Goal: Task Accomplishment & Management: Manage account settings

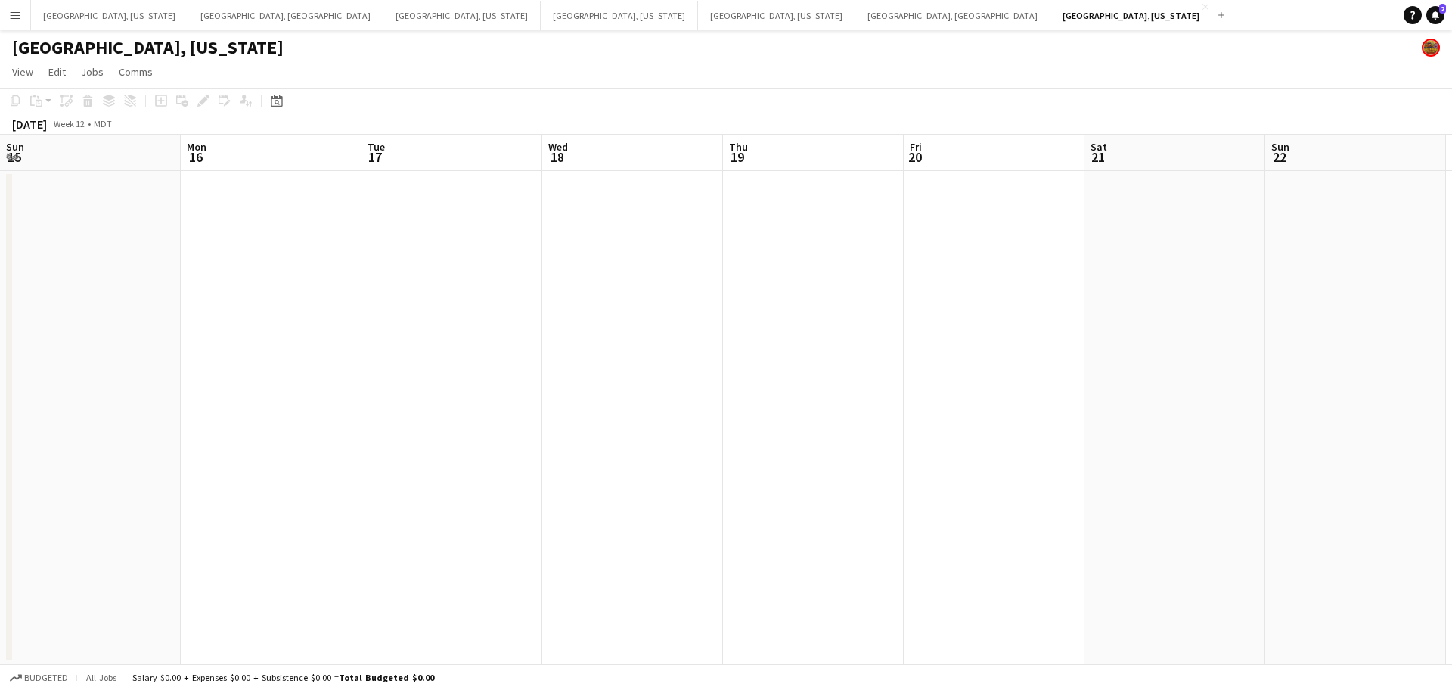
scroll to position [0, 520]
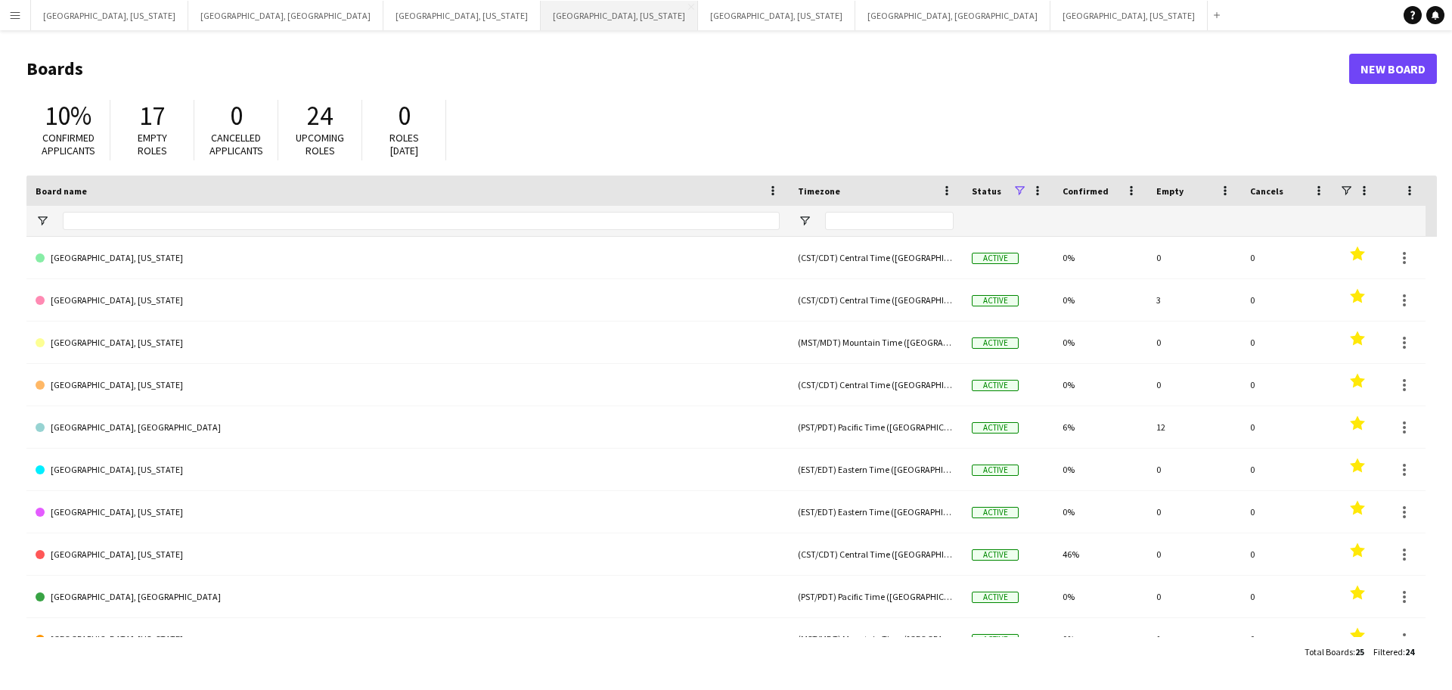
click at [541, 21] on button "Nashville, Tennessee Close" at bounding box center [619, 15] width 157 height 29
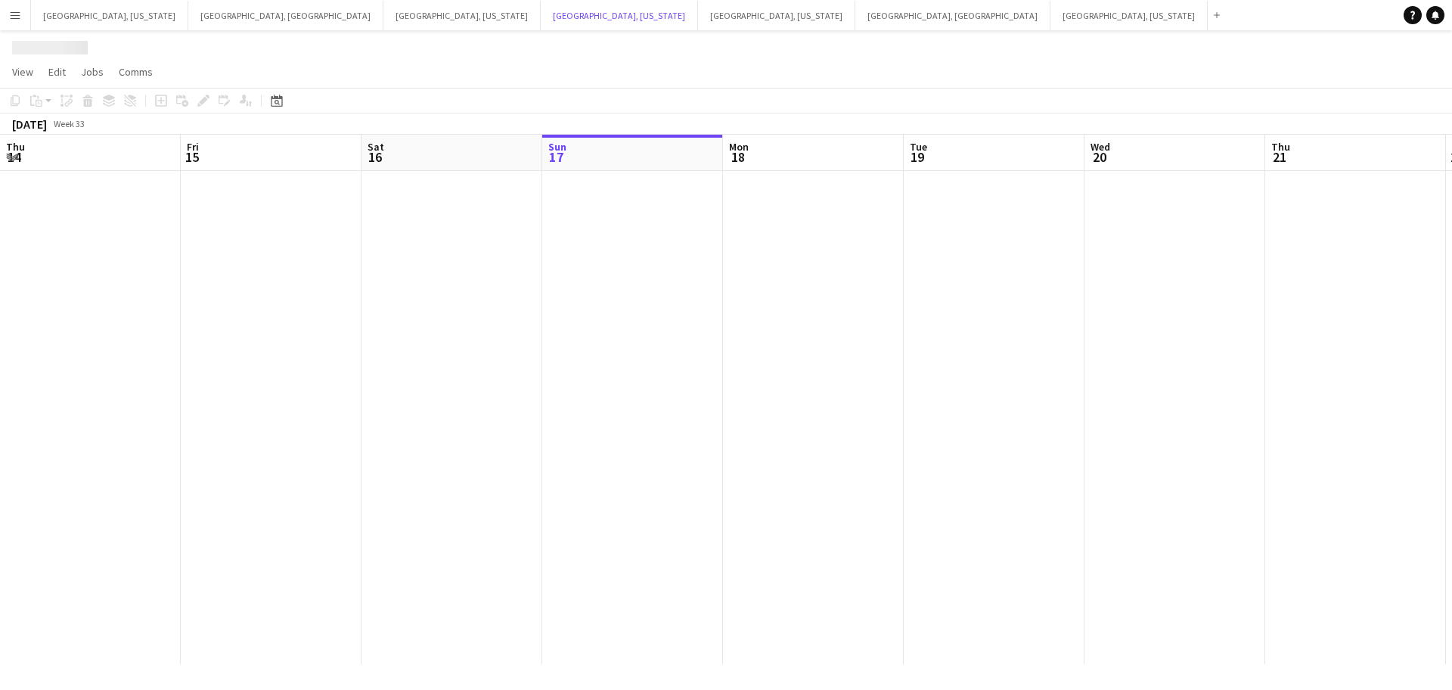
scroll to position [0, 362]
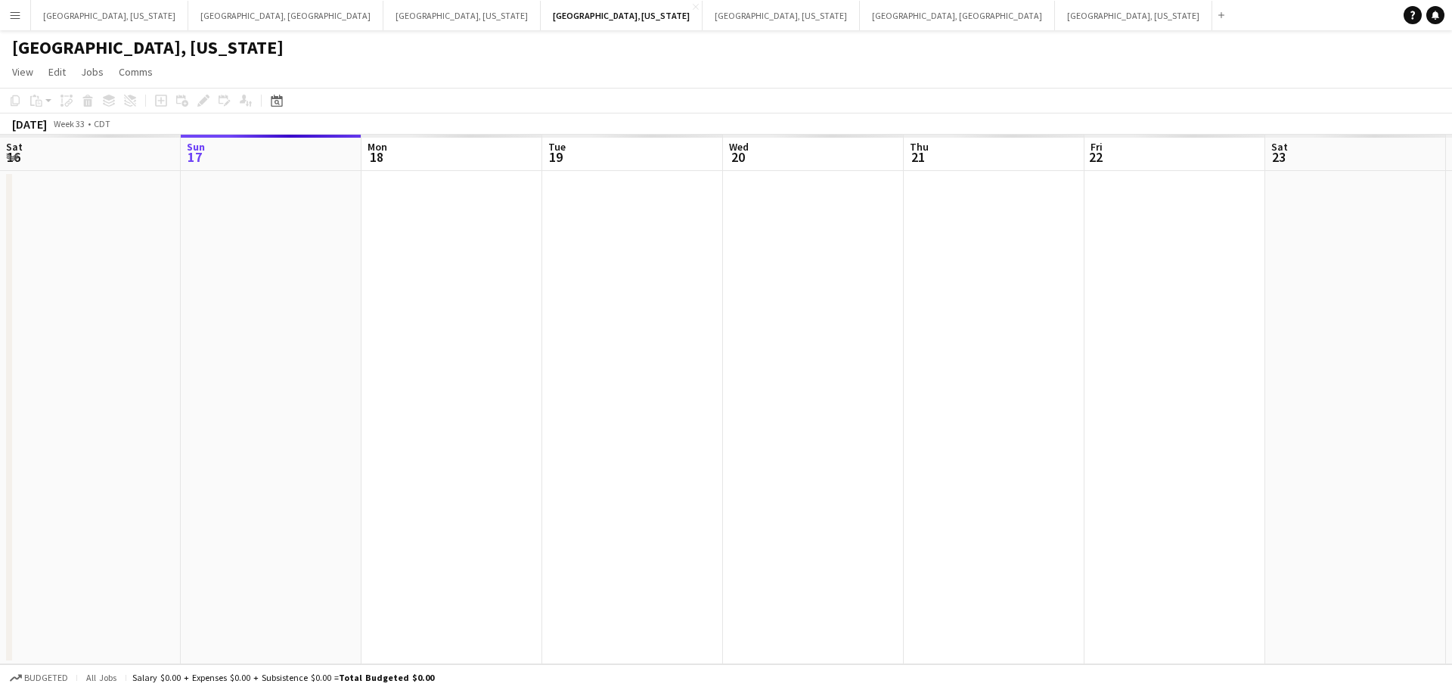
click at [684, 307] on app-calendar-viewport "Thu 14 Fri 15 Sat 16 Sun 17 Mon 18 Tue 19 Wed 20 Thu 21 Fri 22 Sat 23 Sun 24 Mo…" at bounding box center [726, 399] width 1452 height 529
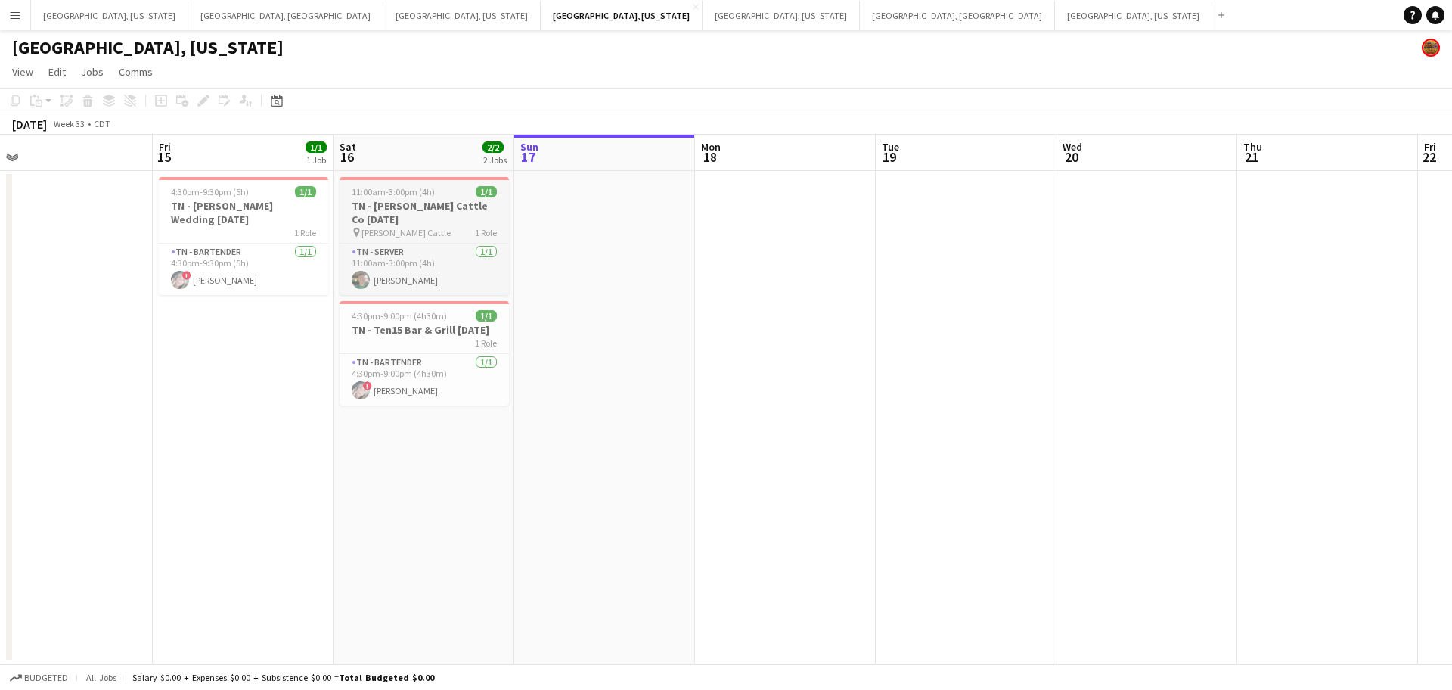
click at [408, 191] on span "11:00am-3:00pm (4h)" at bounding box center [393, 191] width 83 height 11
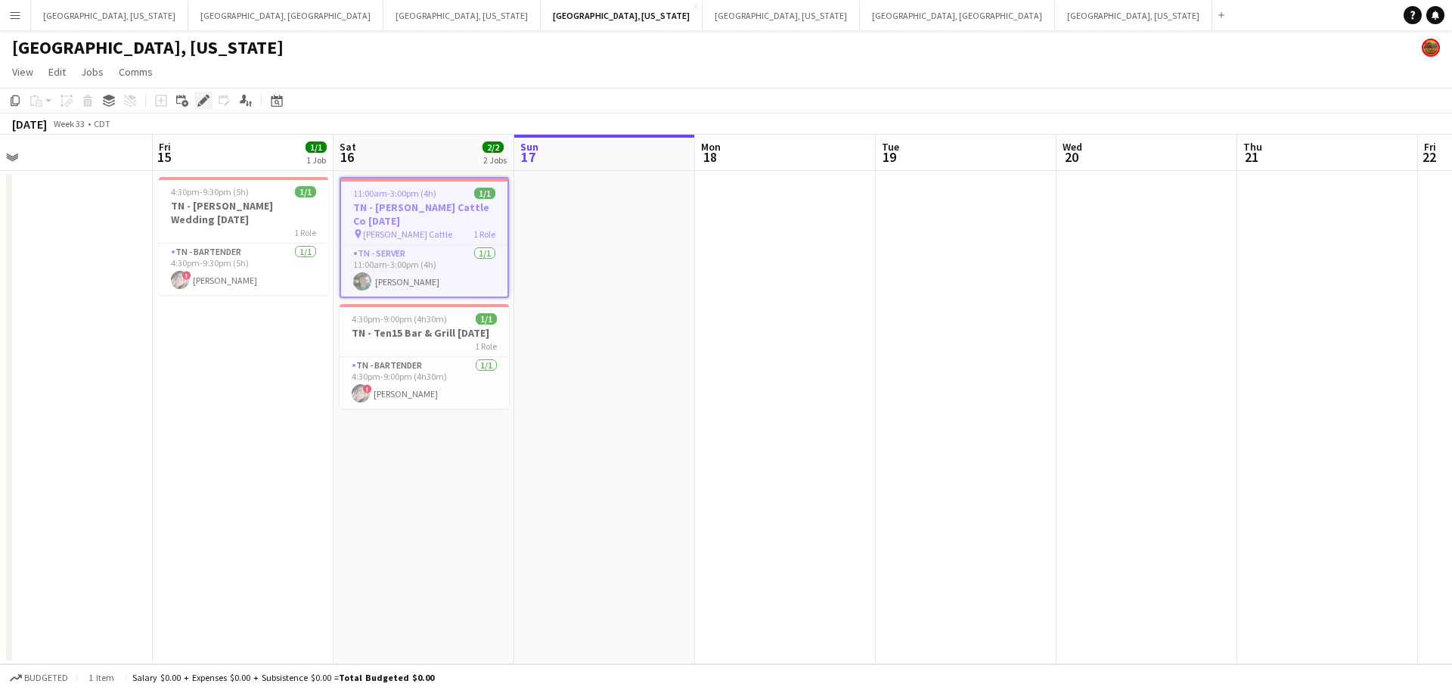
click at [200, 98] on icon "Edit" at bounding box center [203, 101] width 12 height 12
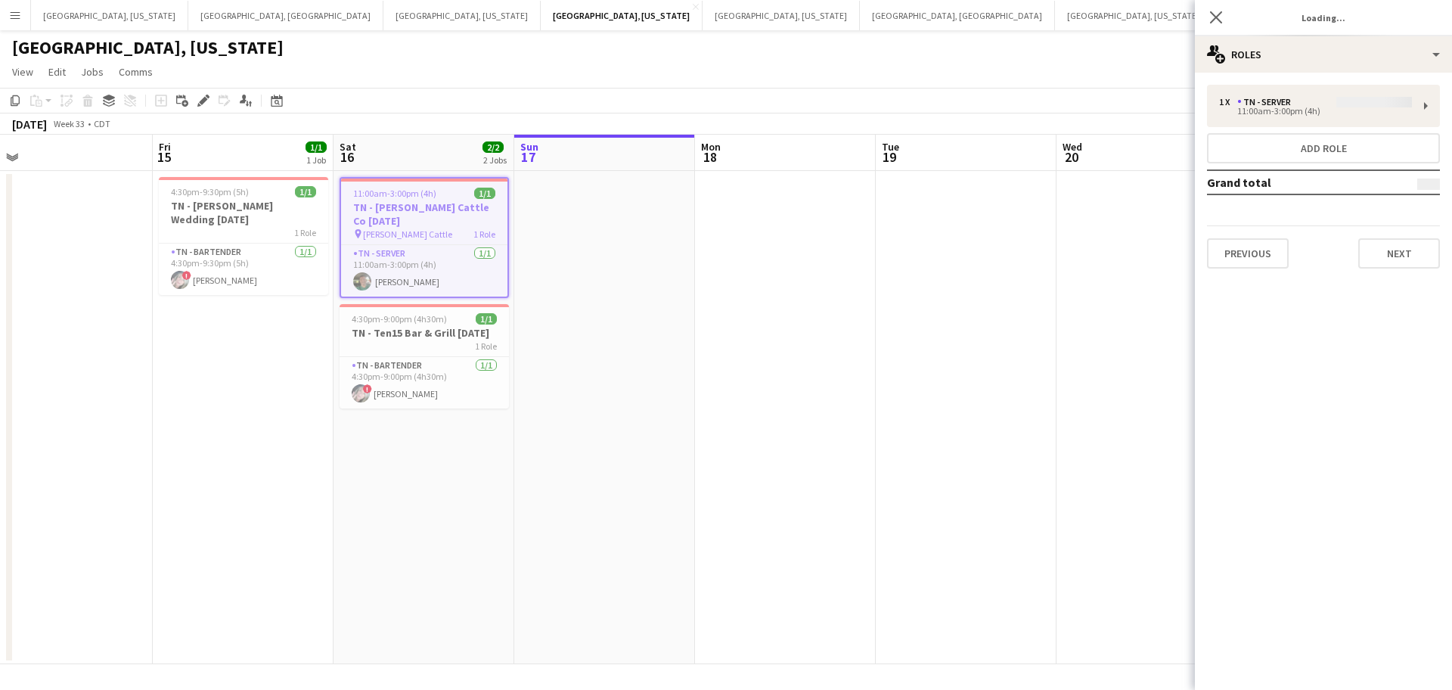
type input "**********"
click at [1422, 254] on button "Next" at bounding box center [1399, 253] width 82 height 30
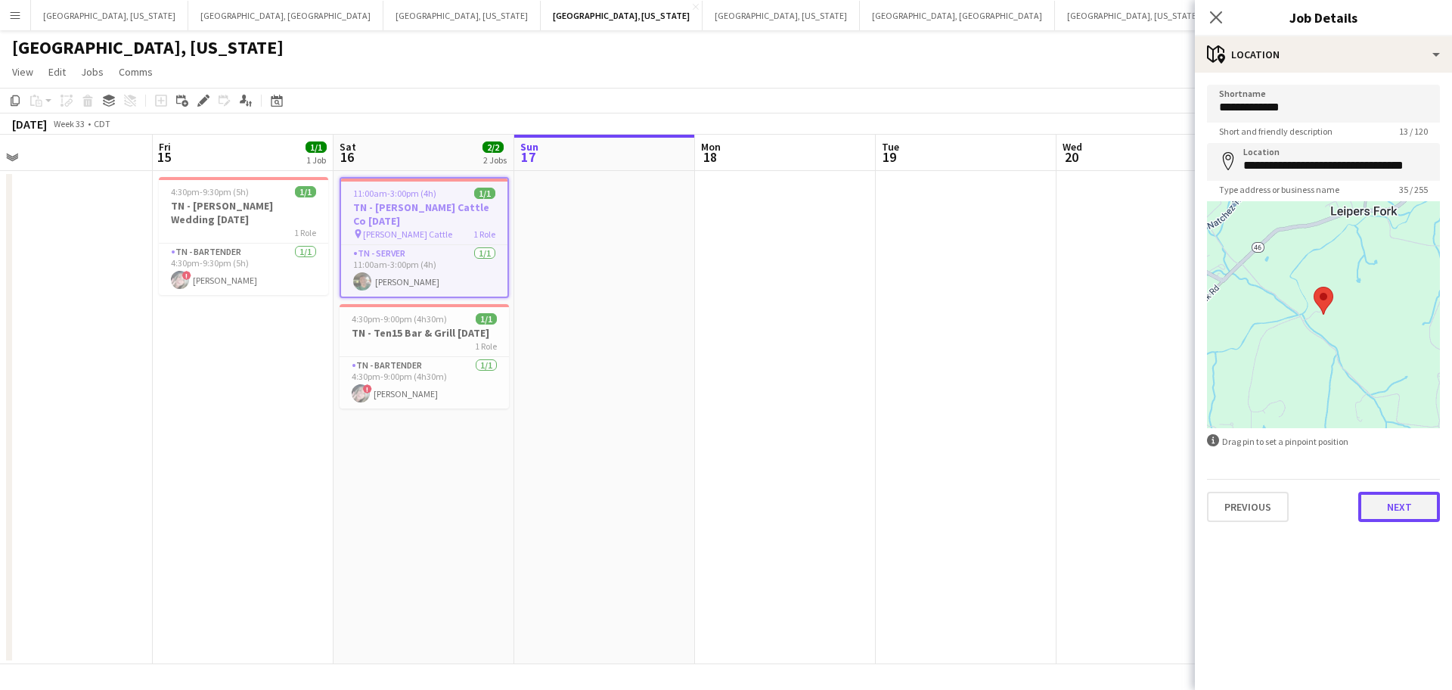
click at [1417, 499] on button "Next" at bounding box center [1399, 507] width 82 height 30
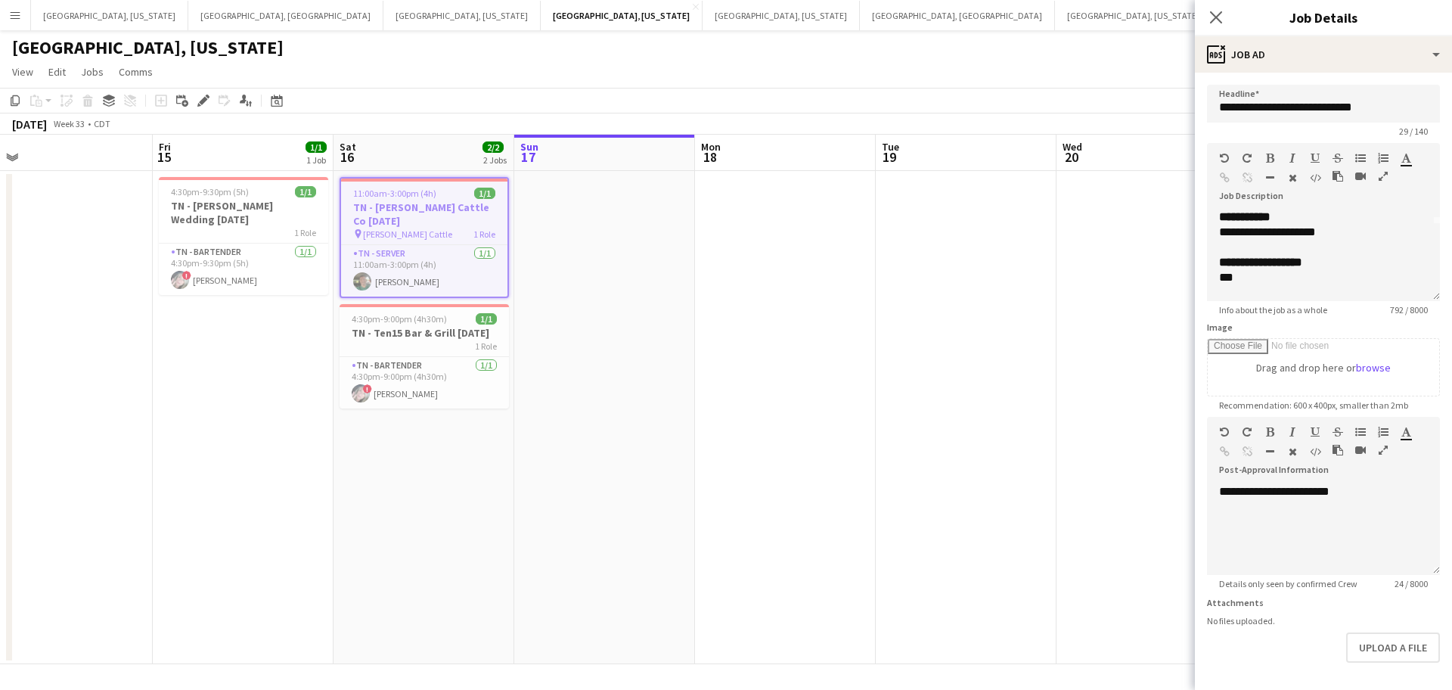
scroll to position [84, 0]
click at [1221, 20] on icon "Close pop-in" at bounding box center [1216, 17] width 14 height 14
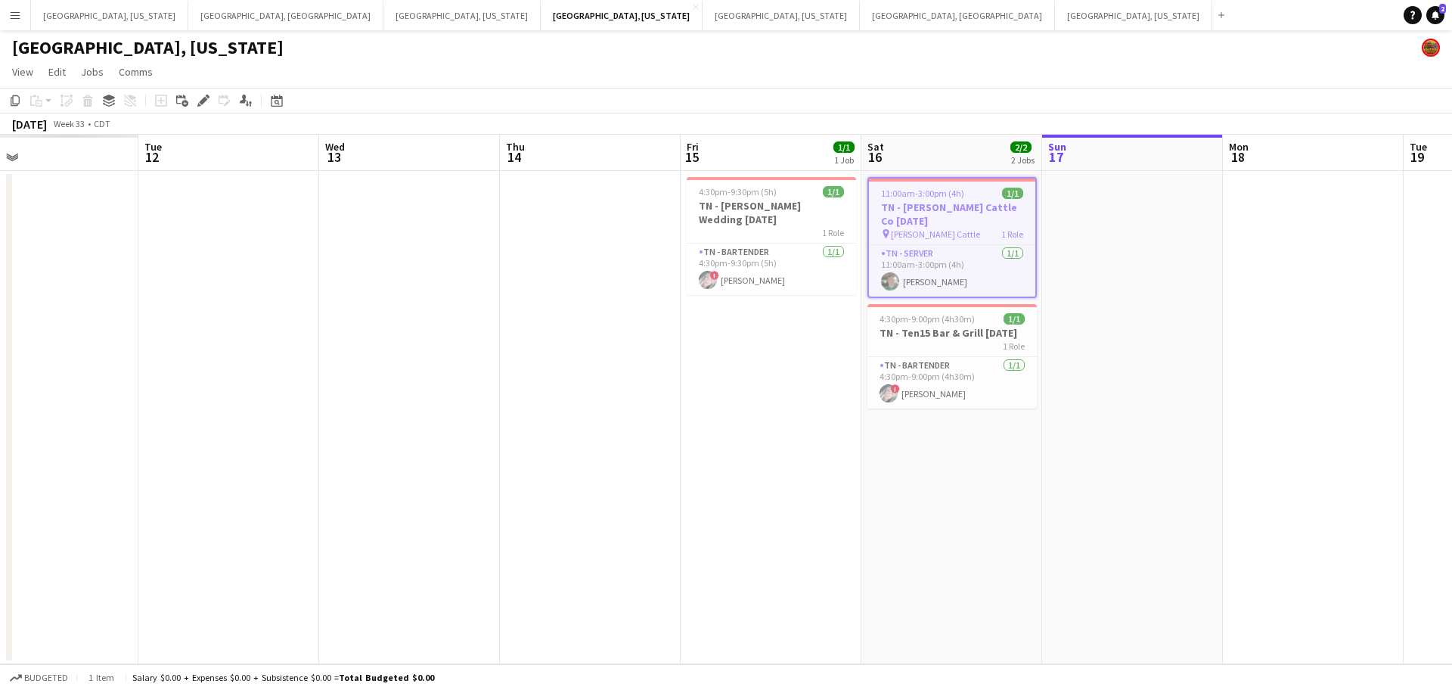
drag, startPoint x: 555, startPoint y: 435, endPoint x: 1083, endPoint y: 355, distance: 533.9
click at [1083, 355] on app-calendar-viewport "Sat 9 Sun 10 Mon 11 Tue 12 Wed 13 Thu 14 Fri 15 1/1 1 Job Sat 16 2/2 2 Jobs Sun…" at bounding box center [726, 399] width 1452 height 529
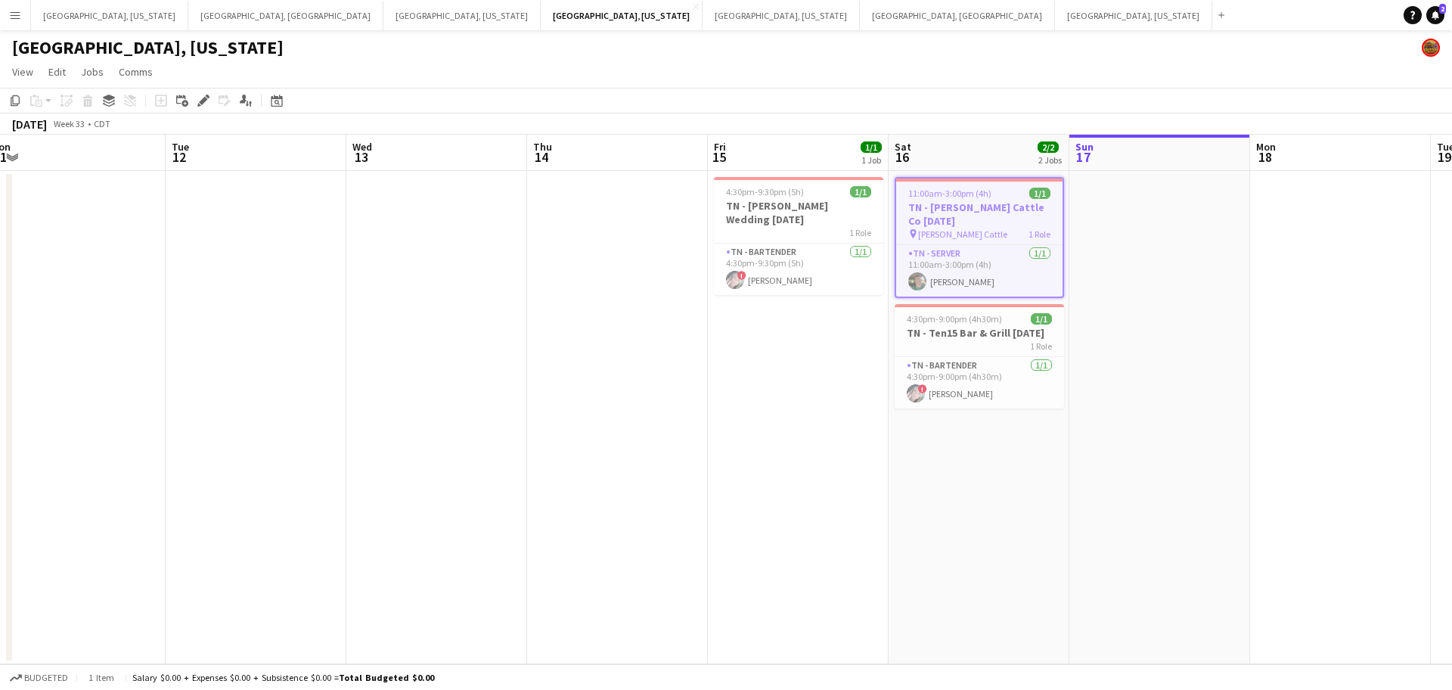
drag, startPoint x: 596, startPoint y: 442, endPoint x: 982, endPoint y: 365, distance: 394.0
click at [982, 365] on app-calendar-viewport "Sat 9 1/1 1 Job Sun 10 Mon 11 Tue 12 Wed 13 Thu 14 Fri 15 1/1 1 Job Sat 16 2/2 …" at bounding box center [726, 399] width 1452 height 529
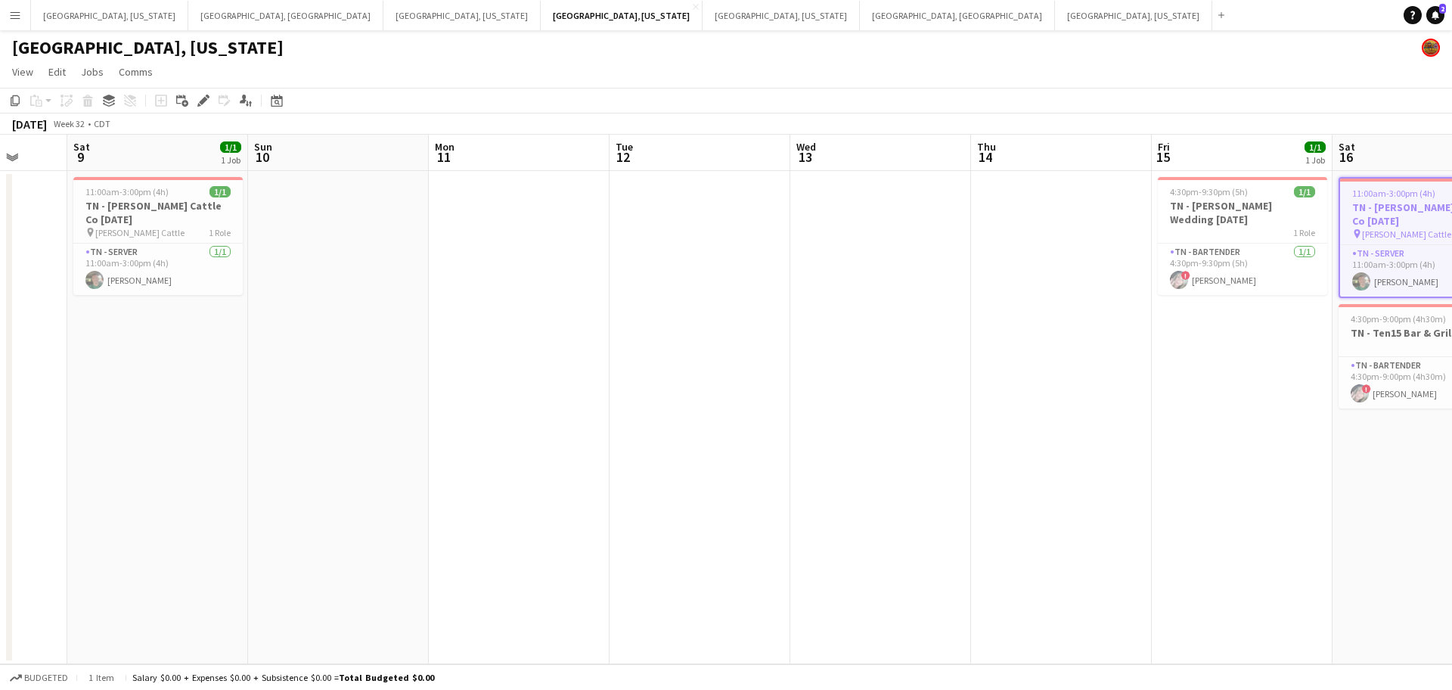
drag, startPoint x: 411, startPoint y: 433, endPoint x: 778, endPoint y: 397, distance: 369.4
click at [779, 397] on app-calendar-viewport "Thu 7 Fri 8 Sat 9 1/1 1 Job Sun 10 Mon 11 Tue 12 Wed 13 Thu 14 Fri 15 1/1 1 Job…" at bounding box center [726, 399] width 1452 height 529
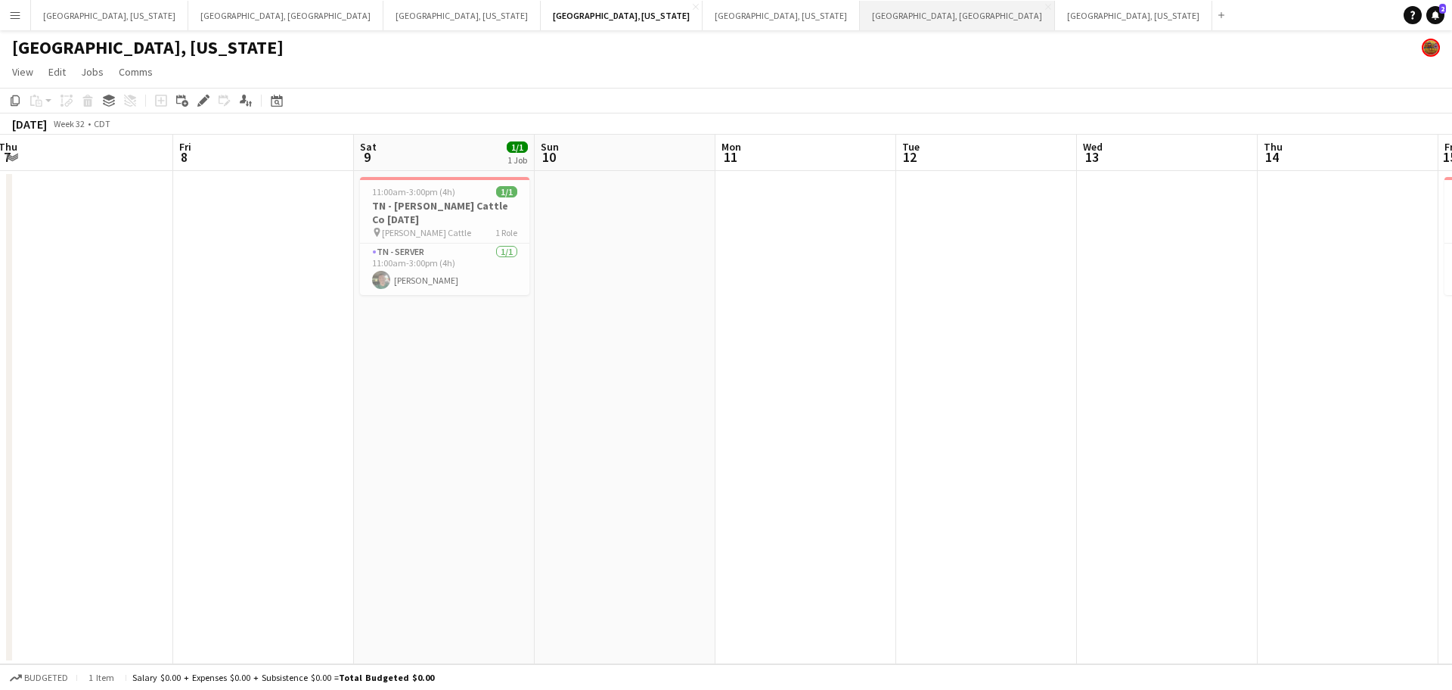
click at [860, 16] on button "Los Angeles, CA Close" at bounding box center [957, 15] width 195 height 29
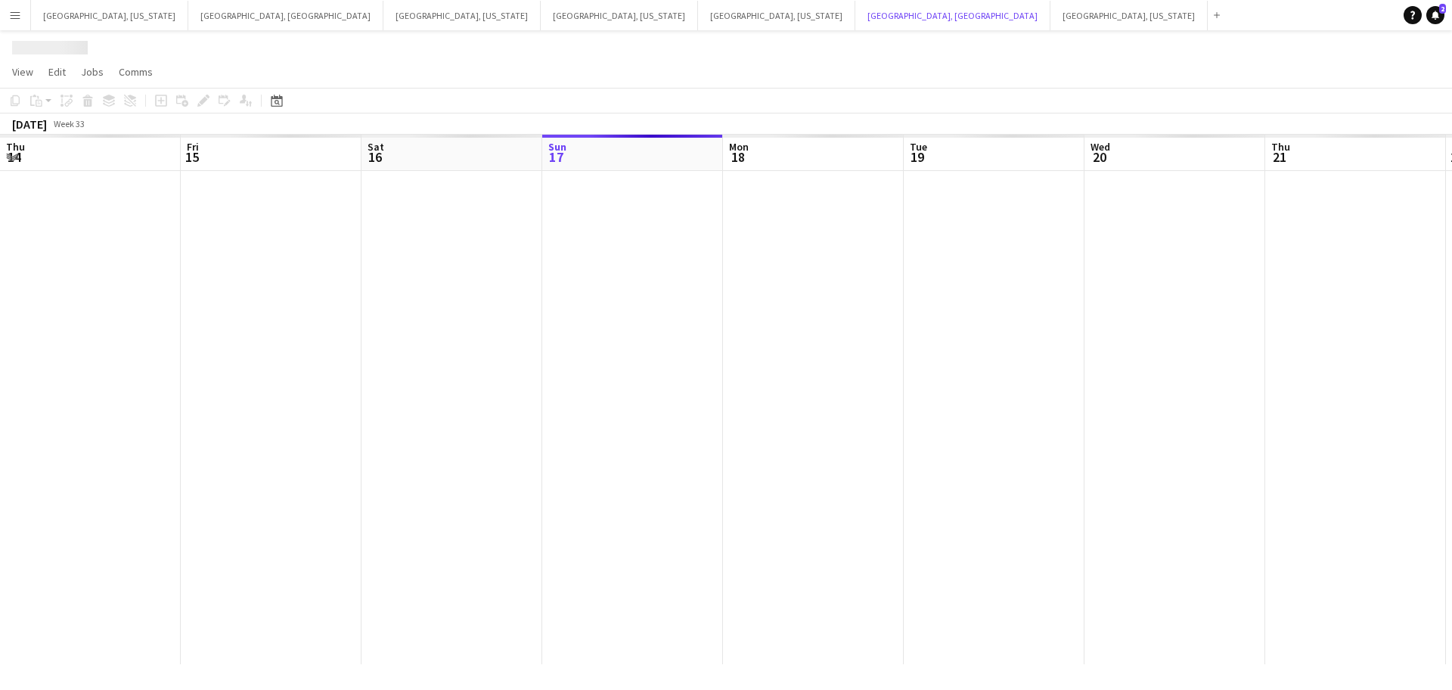
scroll to position [0, 362]
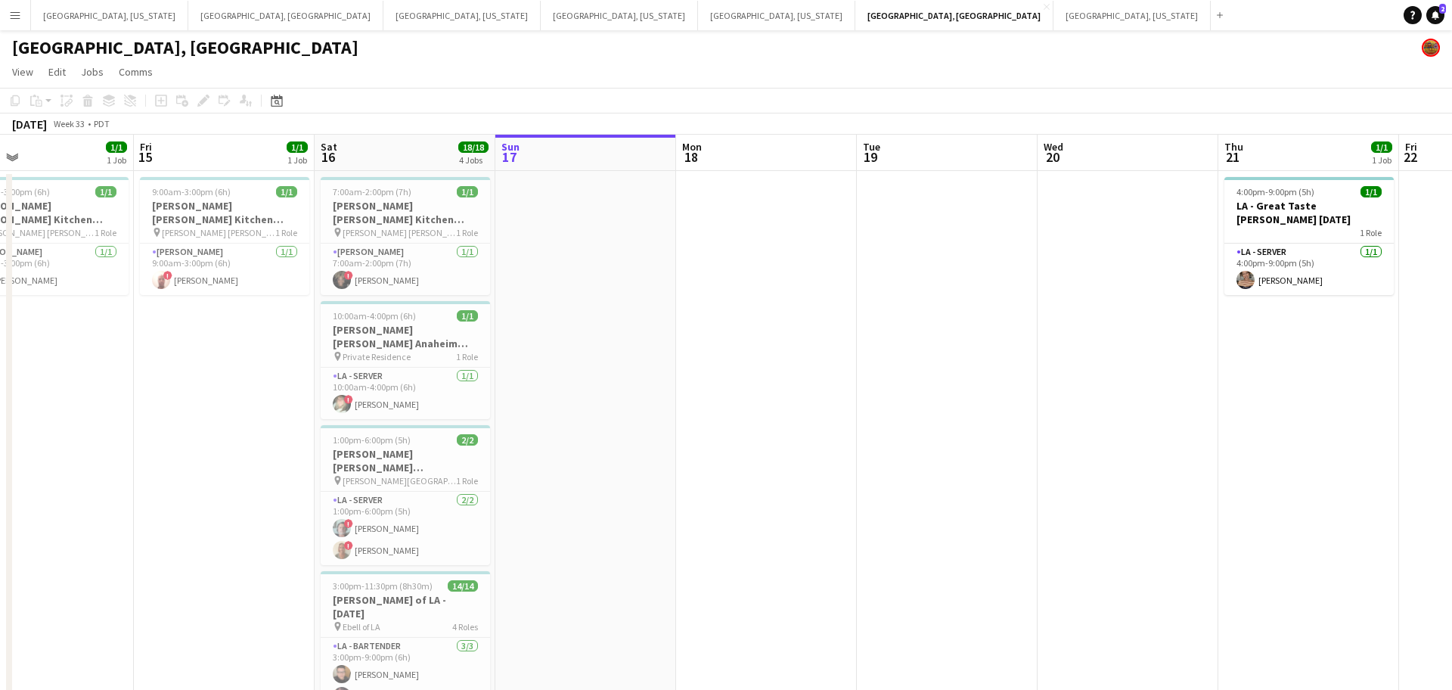
drag, startPoint x: 417, startPoint y: 381, endPoint x: 732, endPoint y: 335, distance: 318.0
click at [732, 335] on app-calendar-viewport "Tue 12 Wed 13 Thu 14 1/1 1 Job Fri 15 1/1 1 Job Sat 16 18/18 4 Jobs Sun 17 Mon …" at bounding box center [726, 482] width 1452 height 694
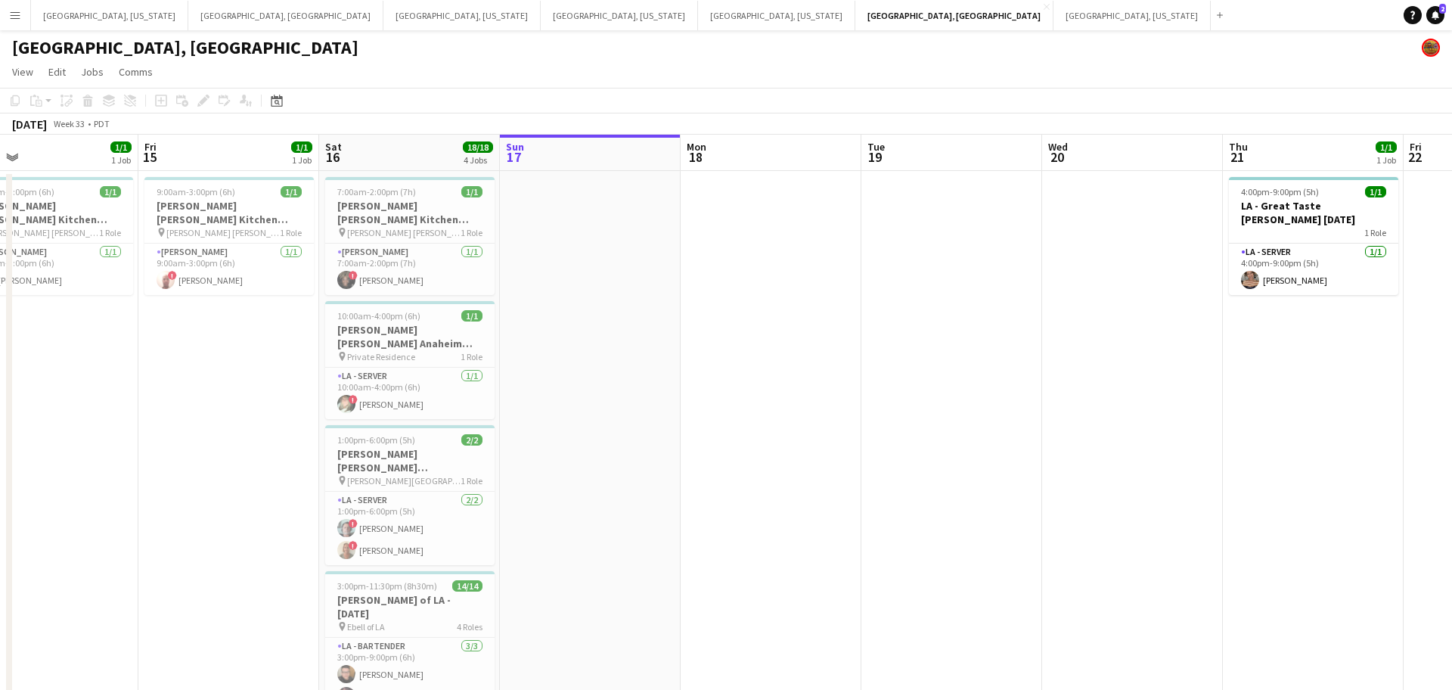
scroll to position [0, 391]
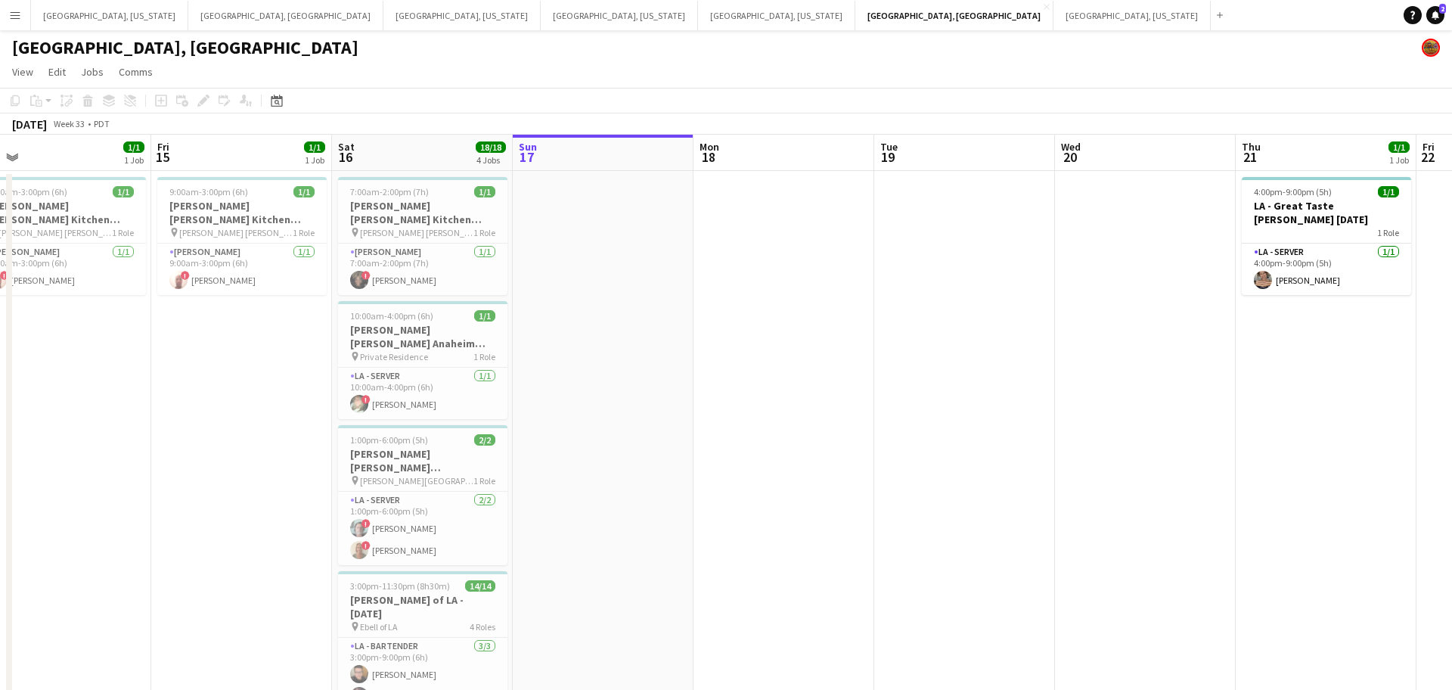
drag, startPoint x: 570, startPoint y: 362, endPoint x: 768, endPoint y: 332, distance: 200.5
click at [768, 332] on app-calendar-viewport "Tue 12 1/3 1 Job Wed 13 2/2 1 Job Thu 14 1/1 1 Job Fri 15 1/1 1 Job Sat 16 18/1…" at bounding box center [726, 482] width 1452 height 694
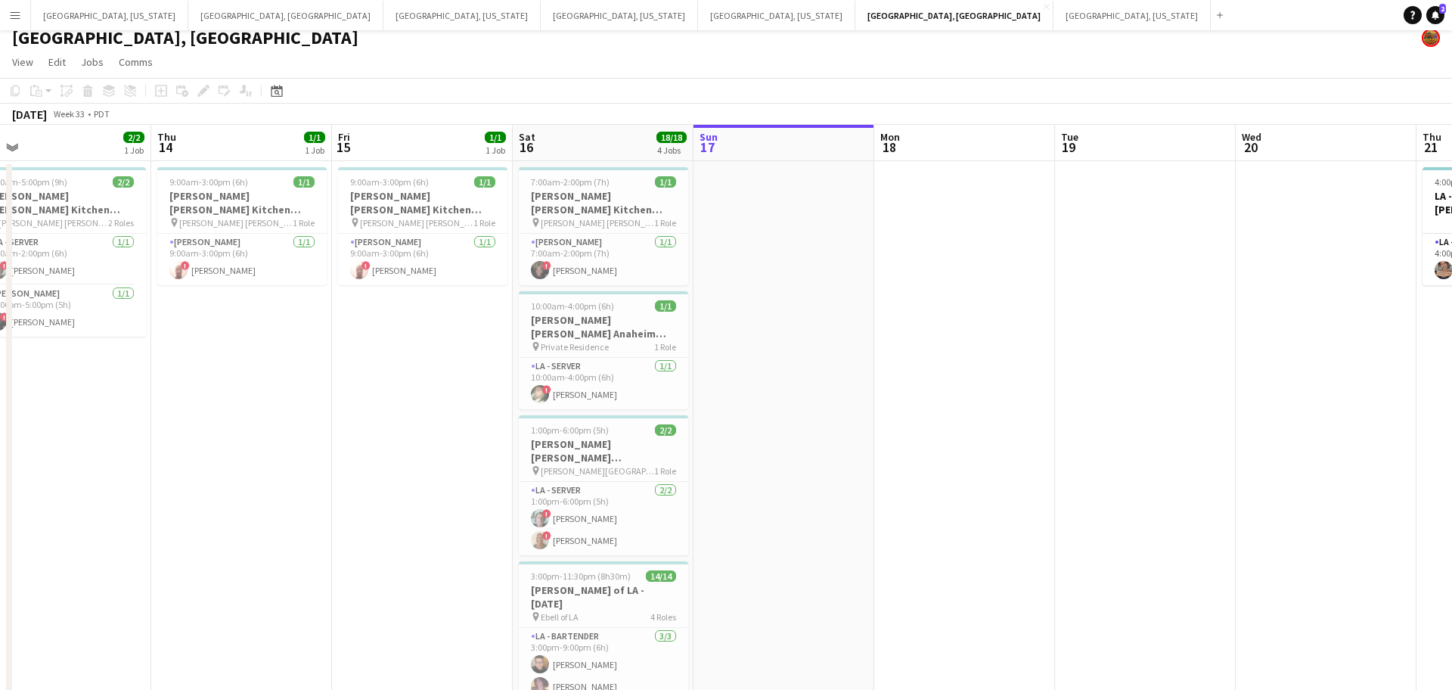
scroll to position [29, 0]
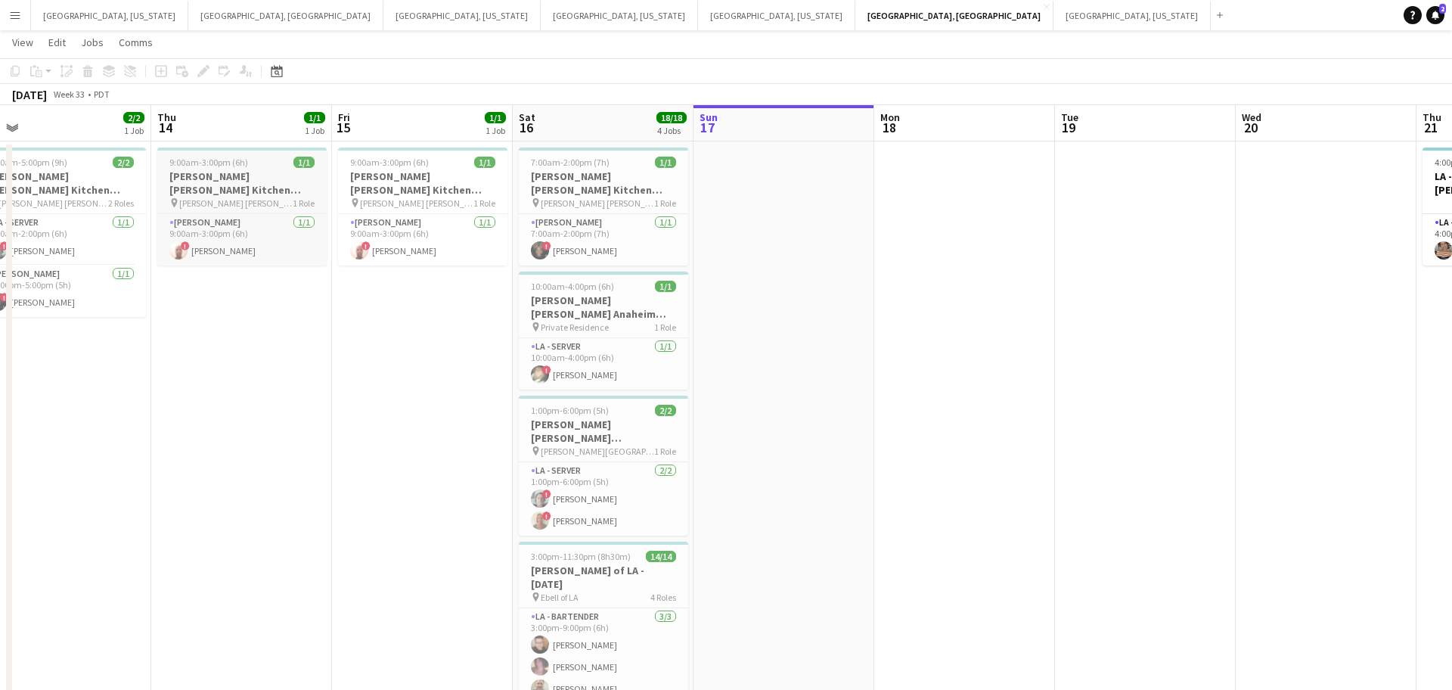
click at [197, 173] on h3 "OC - Sally Ann Kitchen 8.14.25" at bounding box center [241, 182] width 169 height 27
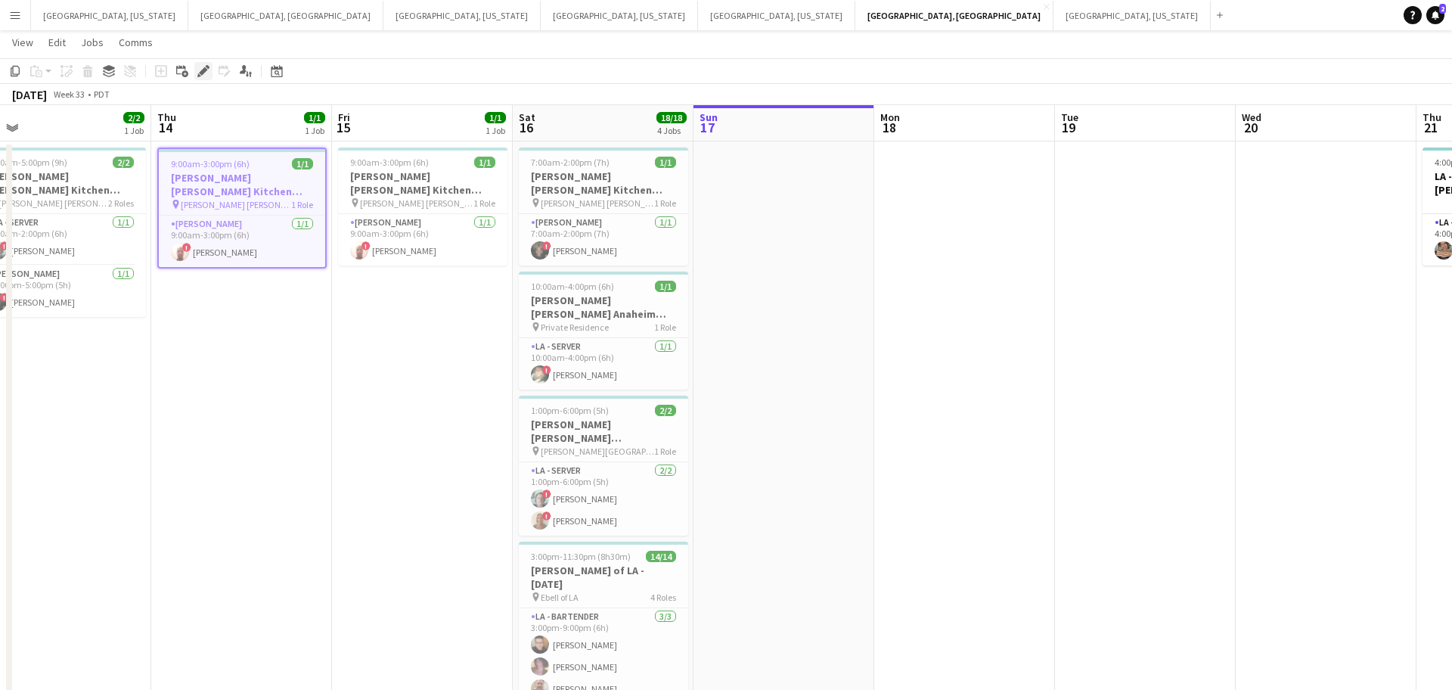
click at [203, 70] on icon at bounding box center [203, 71] width 8 height 8
type input "**********"
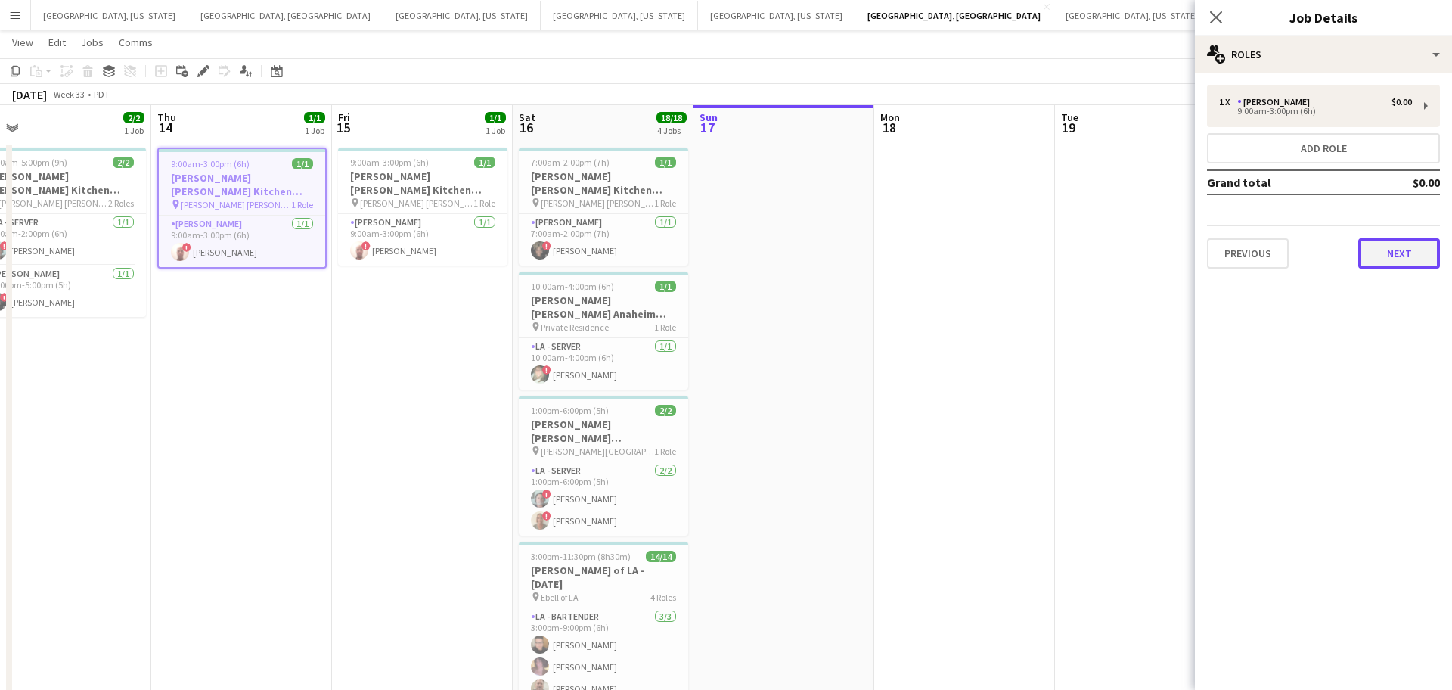
click at [1422, 253] on button "Next" at bounding box center [1399, 253] width 82 height 30
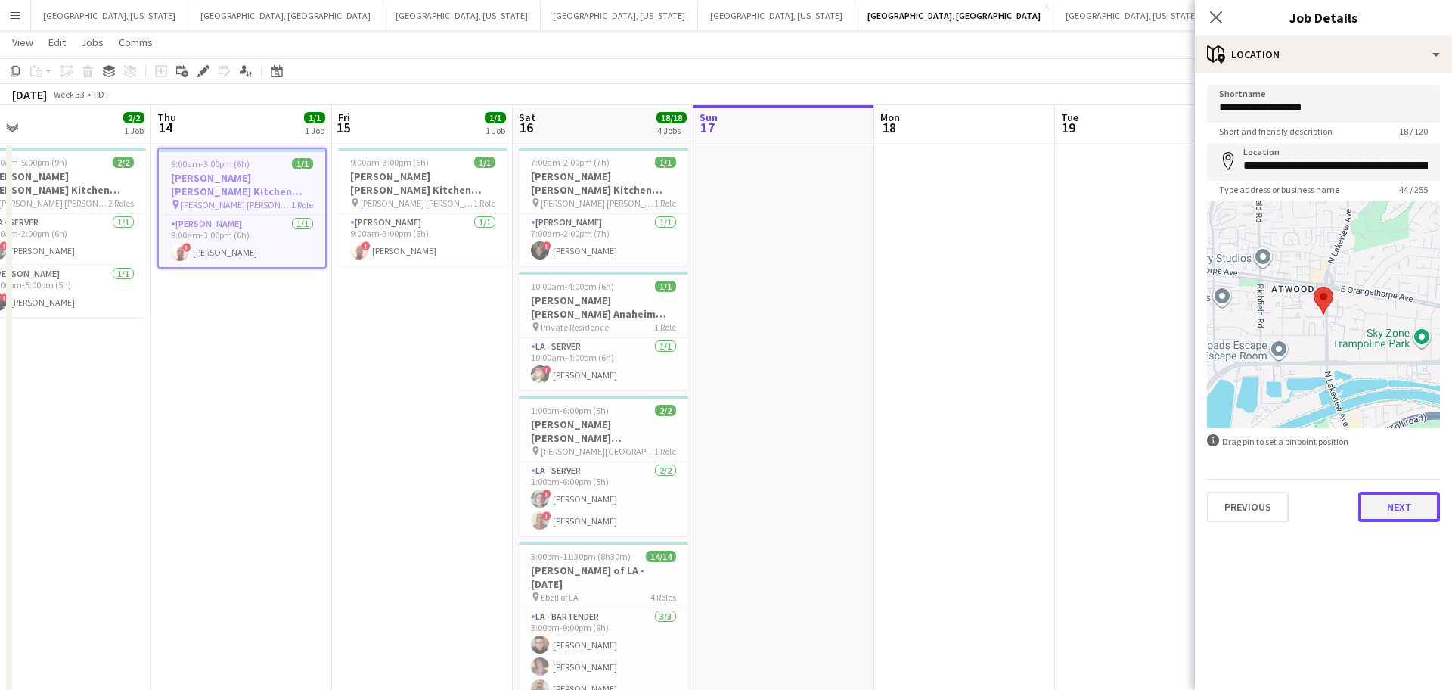
click at [1403, 504] on button "Next" at bounding box center [1399, 507] width 82 height 30
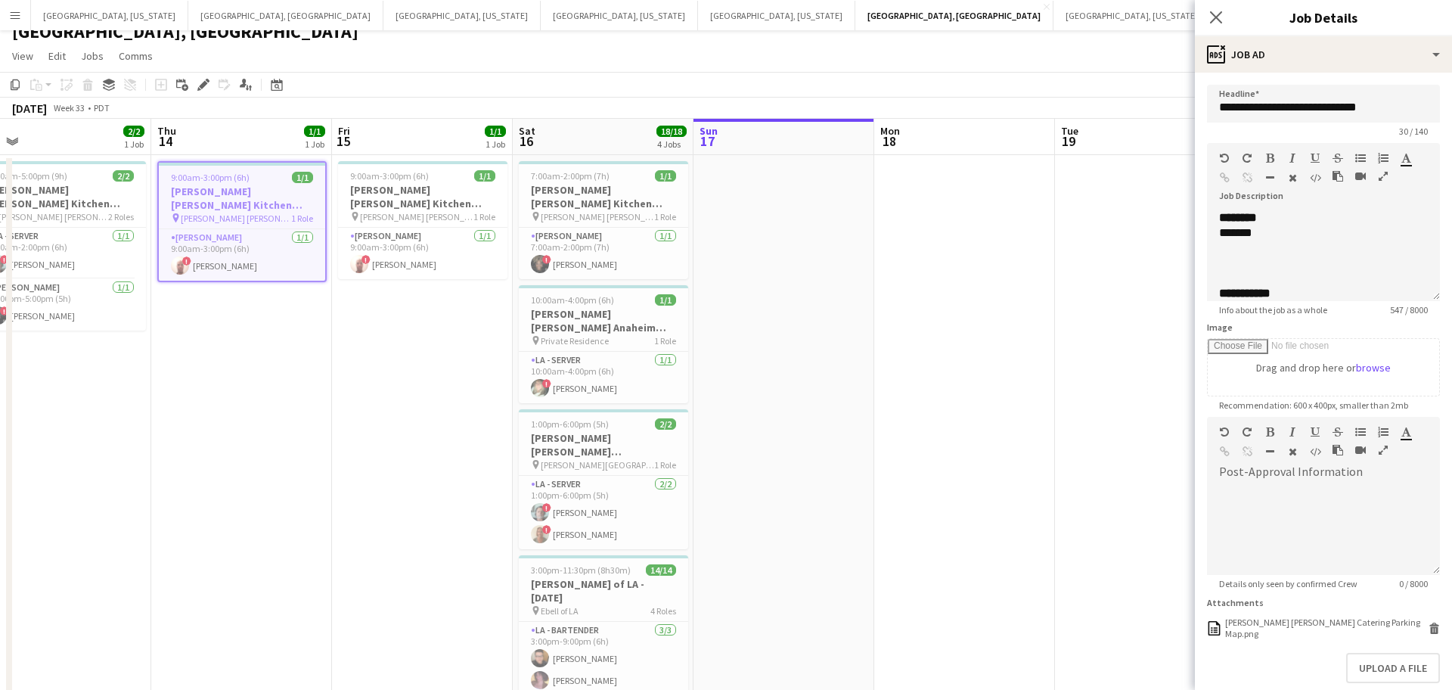
scroll to position [0, 0]
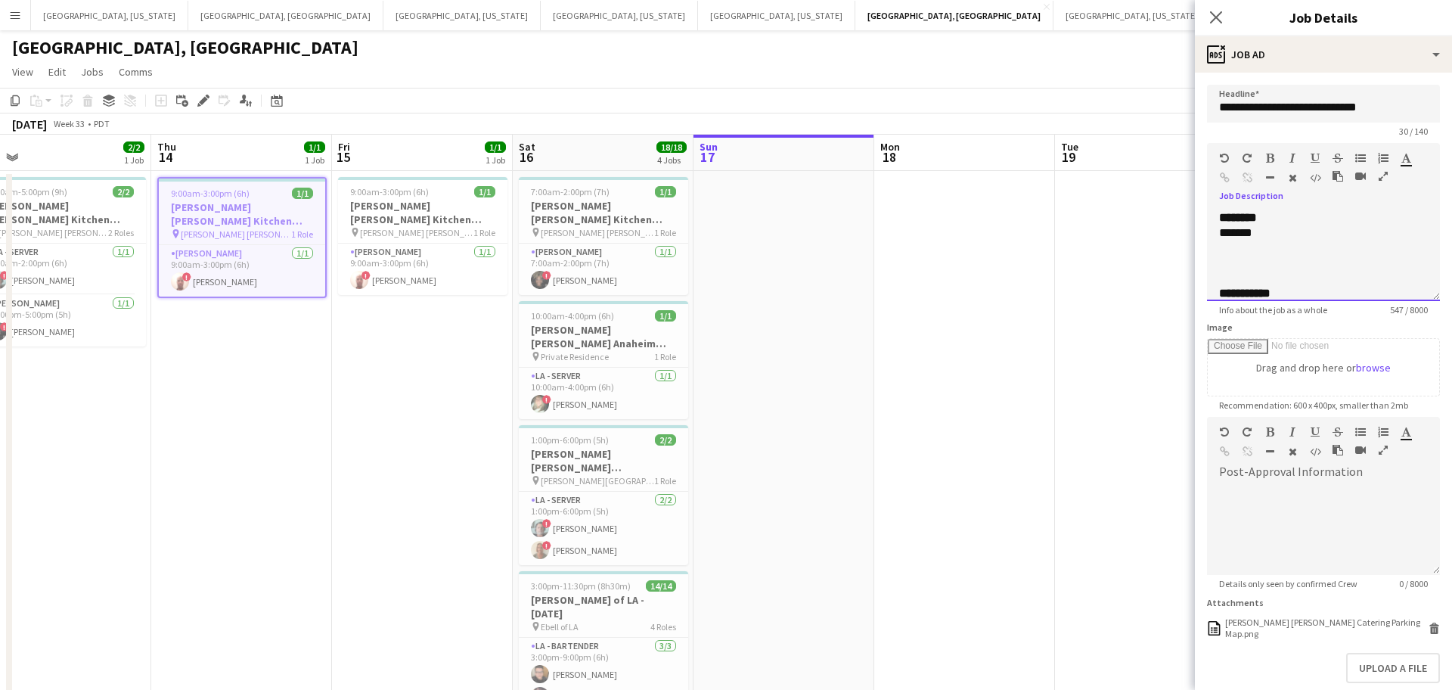
click at [1436, 300] on div "**********" at bounding box center [1323, 255] width 233 height 91
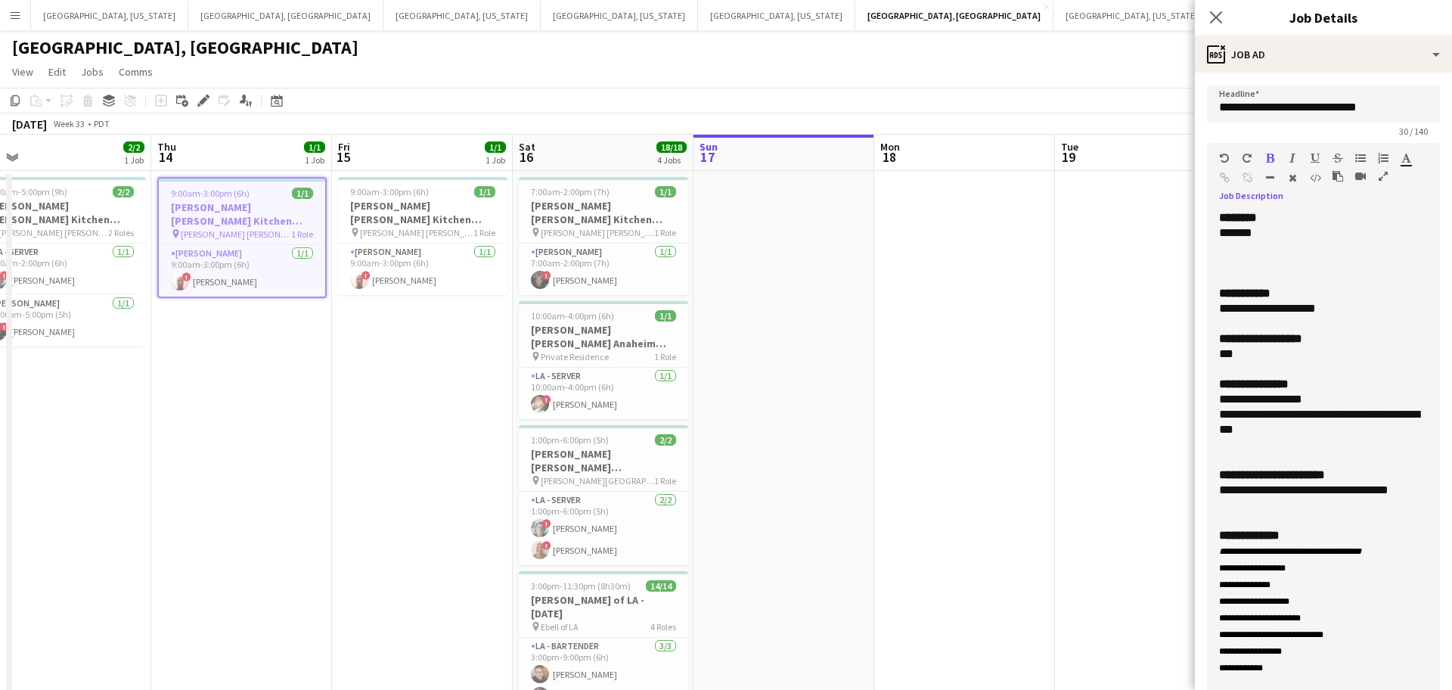
drag, startPoint x: 1436, startPoint y: 296, endPoint x: 1387, endPoint y: 649, distance: 356.6
click at [1403, 689] on html "Menu Boards Boards Boards All jobs Status Workforce Workforce My Workforce Recr…" at bounding box center [726, 414] width 1452 height 829
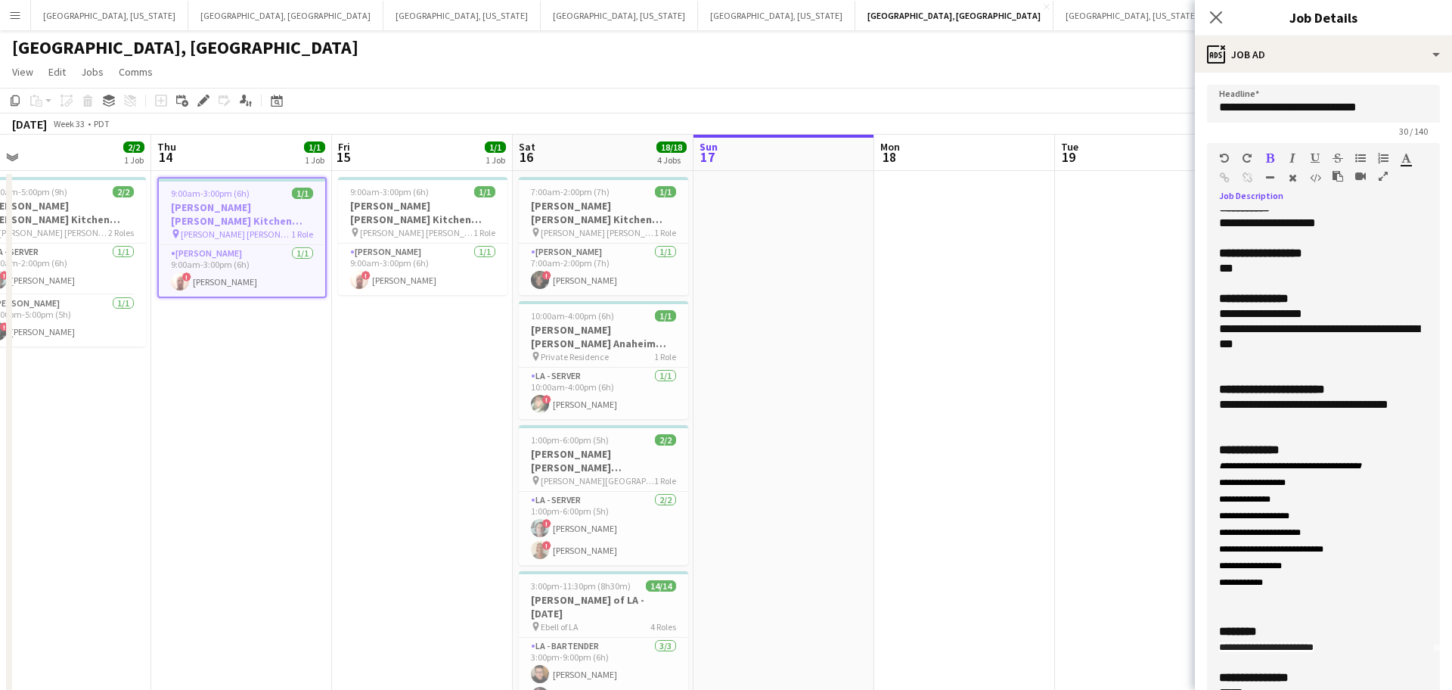
scroll to position [107, 0]
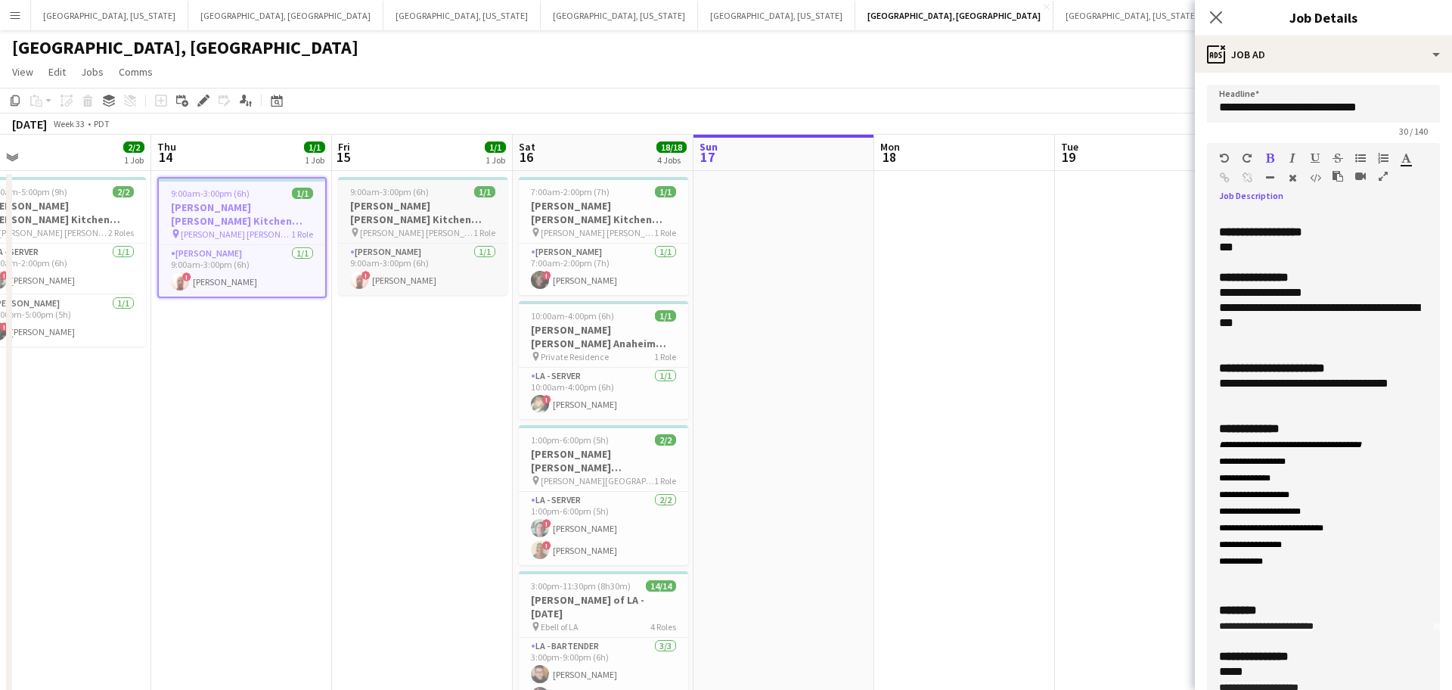
click at [374, 209] on h3 "OC - Sally Ann Kitchen 8.15.25" at bounding box center [422, 212] width 169 height 27
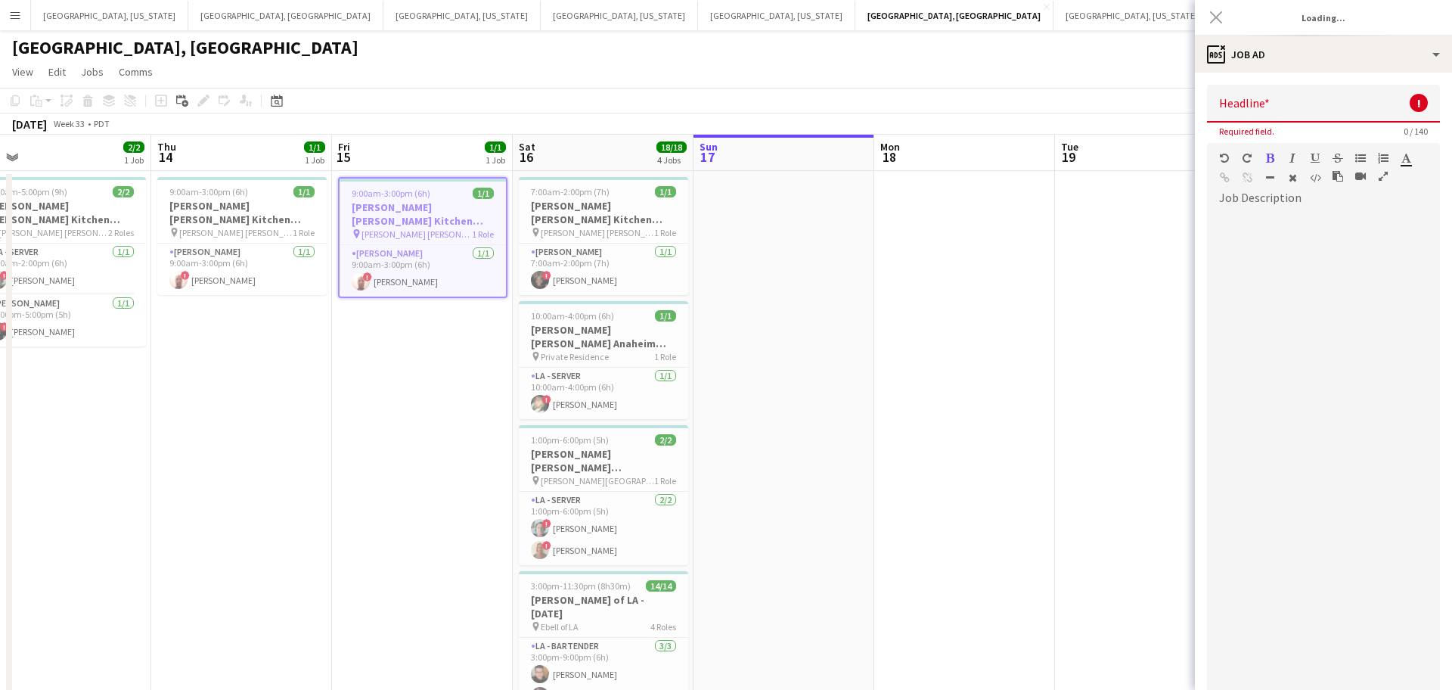
scroll to position [0, 0]
type input "**********"
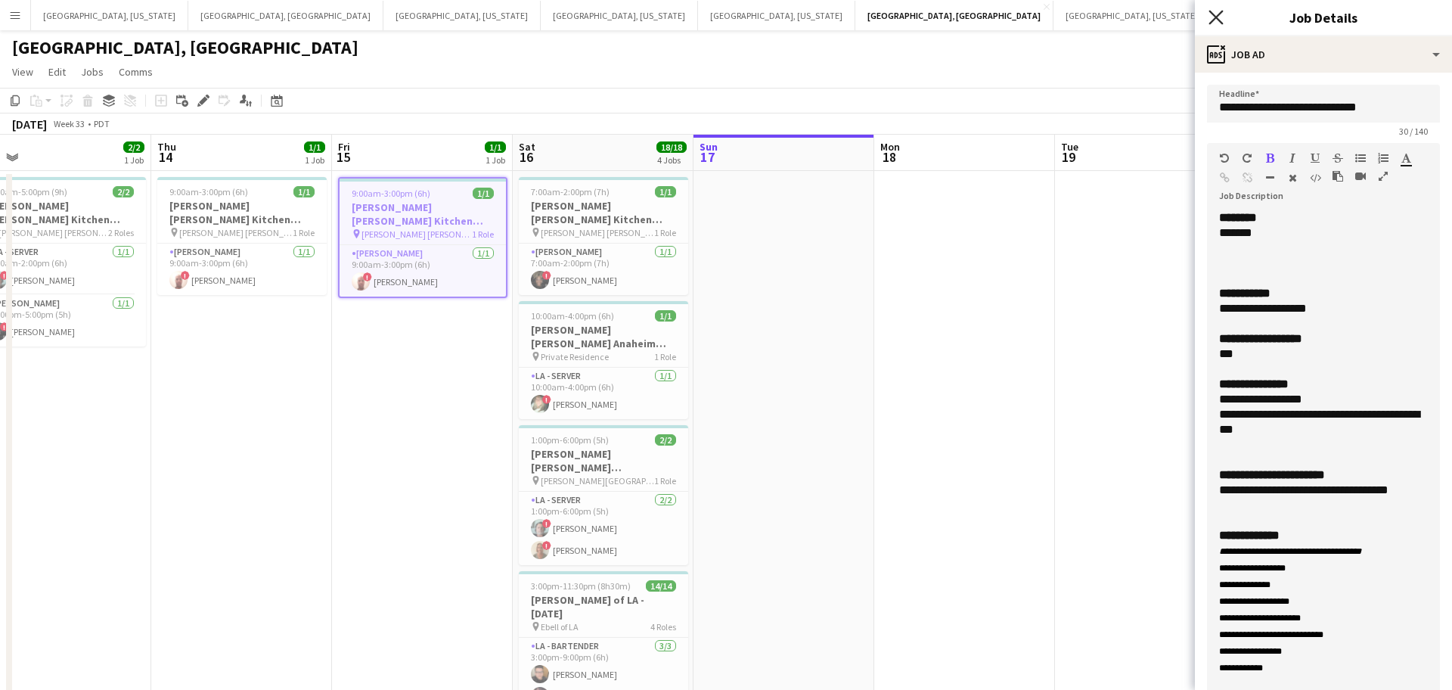
click at [1216, 17] on icon at bounding box center [1216, 17] width 14 height 14
